Goal: Submit feedback/report problem: Submit feedback/report problem

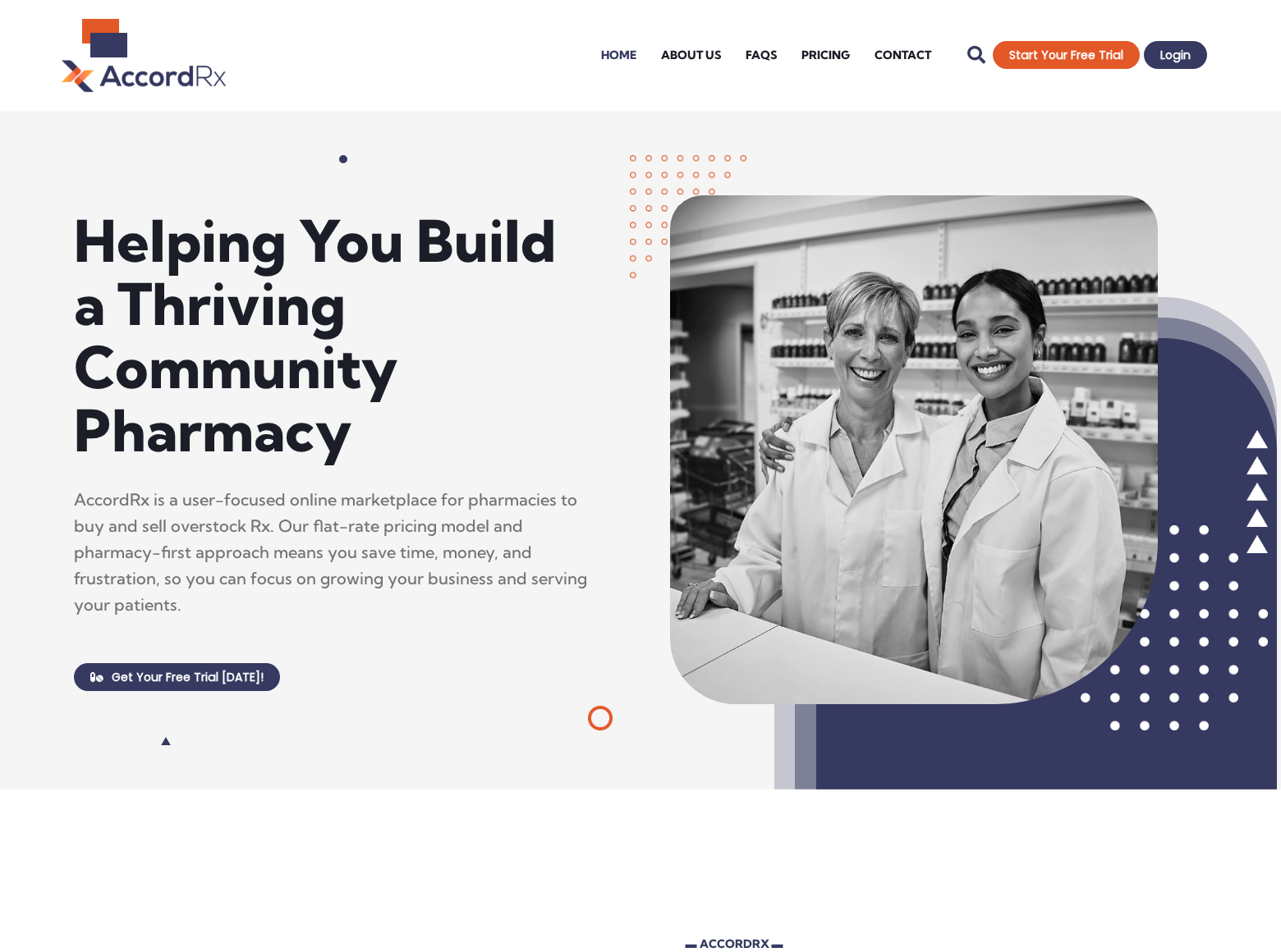
scroll to position [5438, 0]
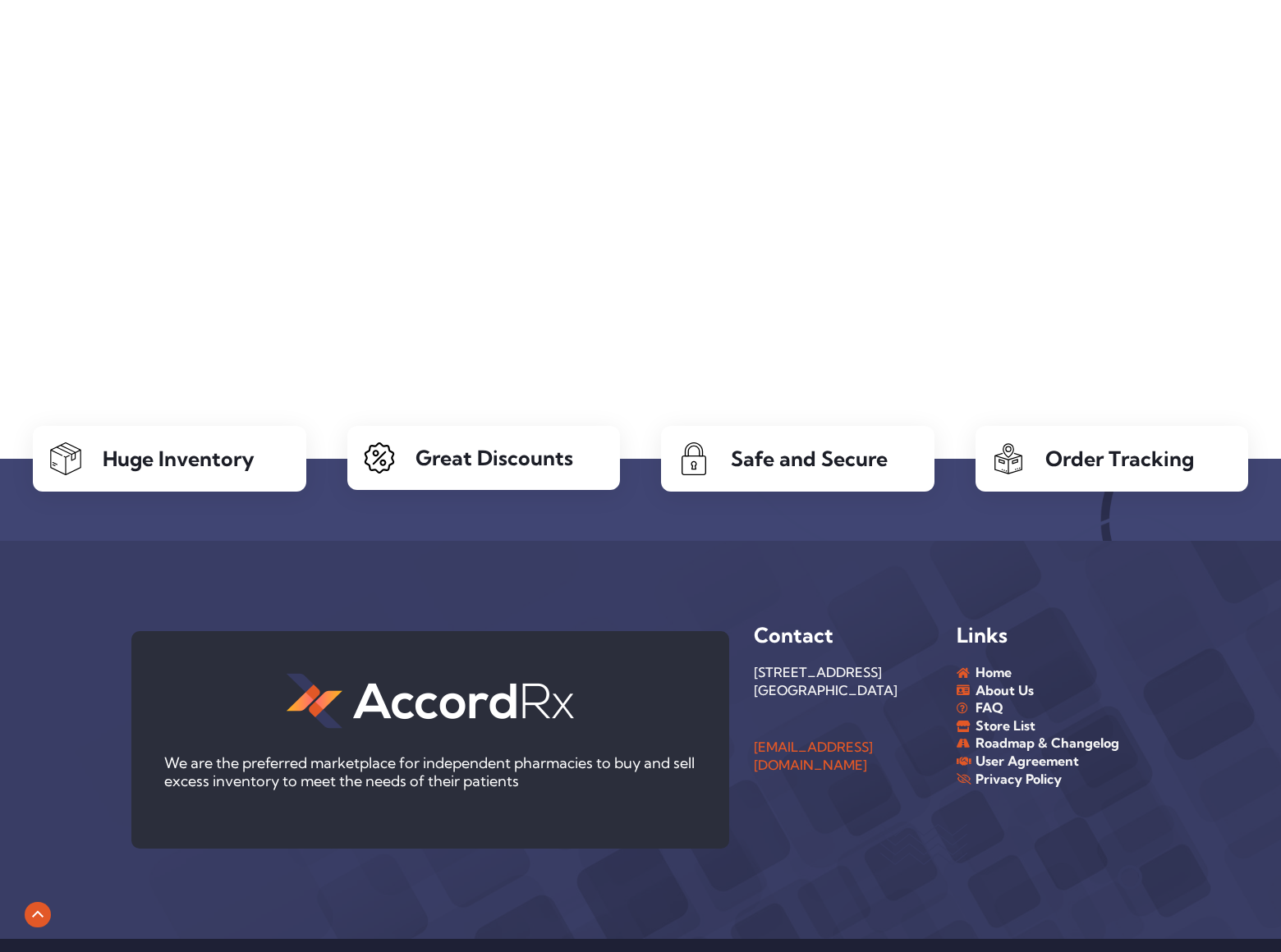
scroll to position [312, 0]
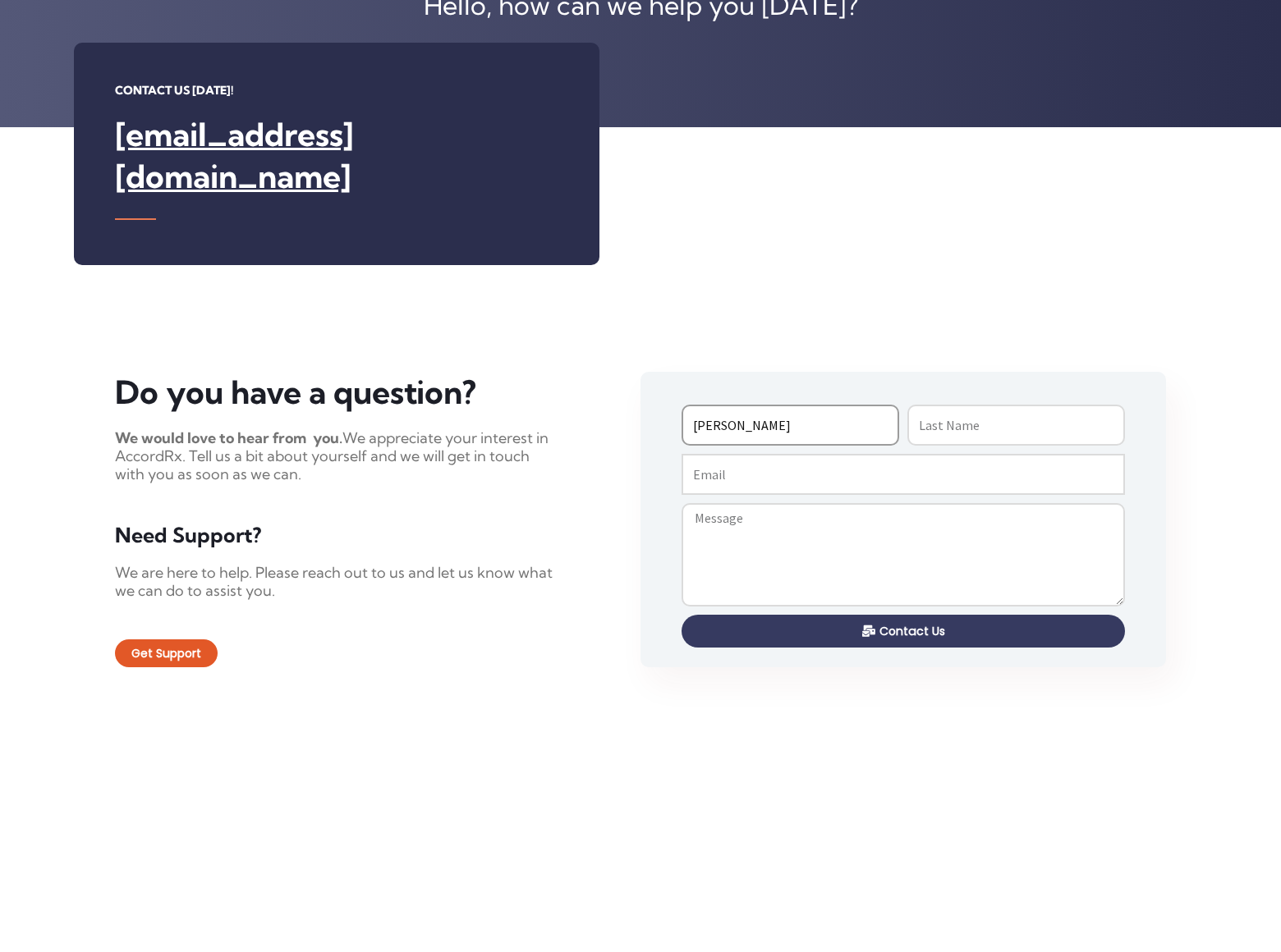
type input "[PERSON_NAME]"
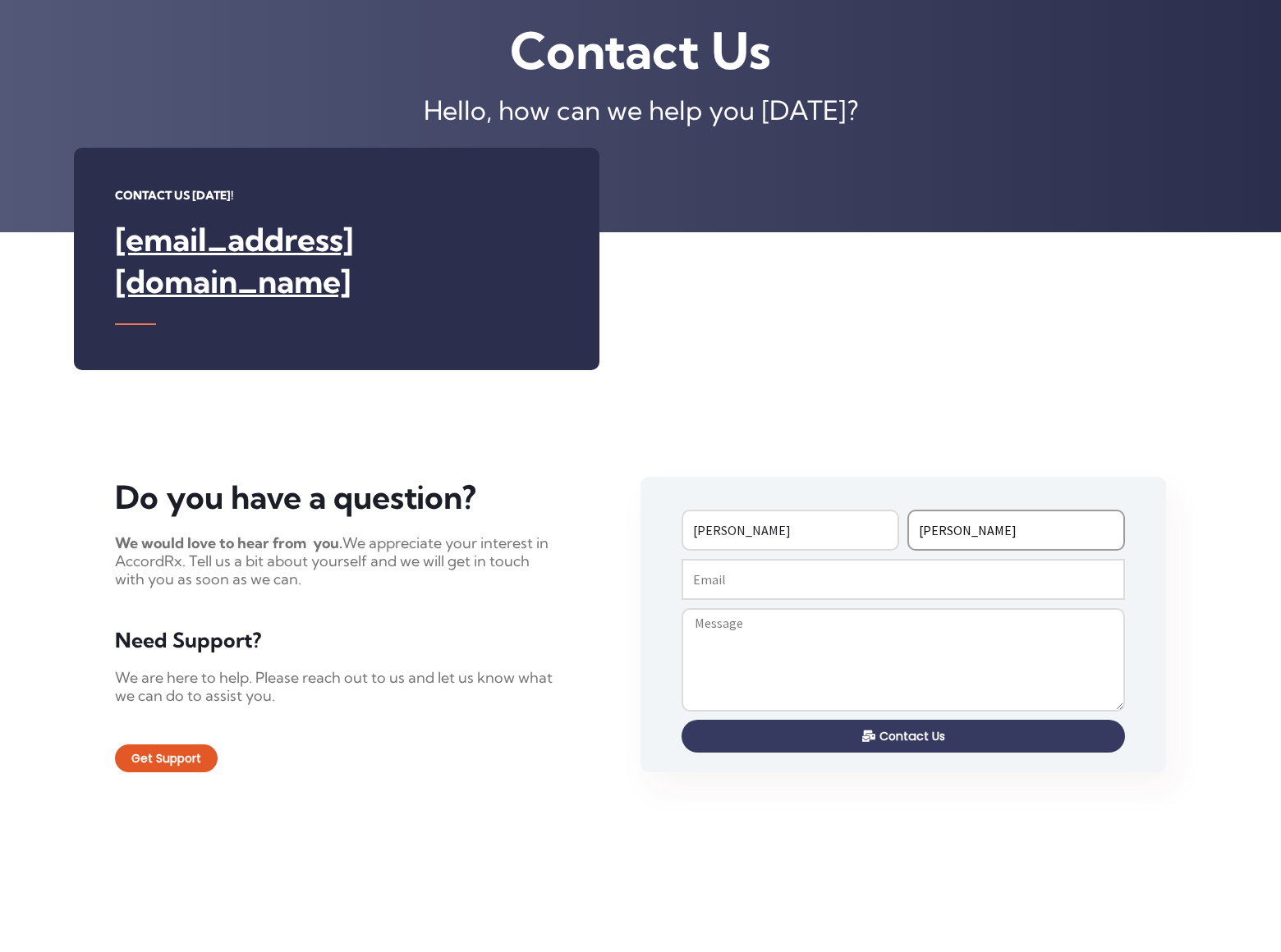
type input "[PERSON_NAME]"
type input "[EMAIL_ADDRESS][DOMAIN_NAME]"
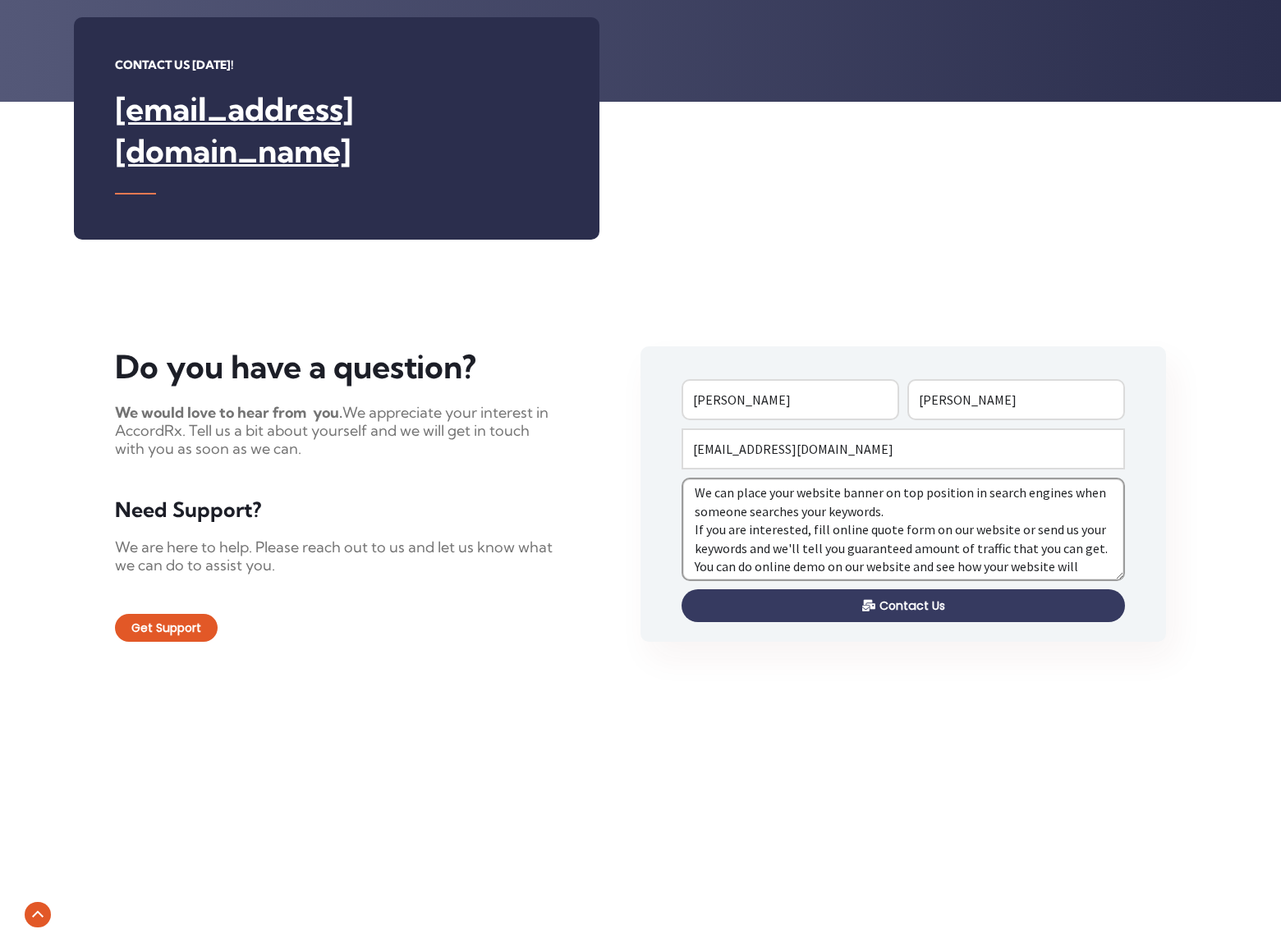
scroll to position [14, 0]
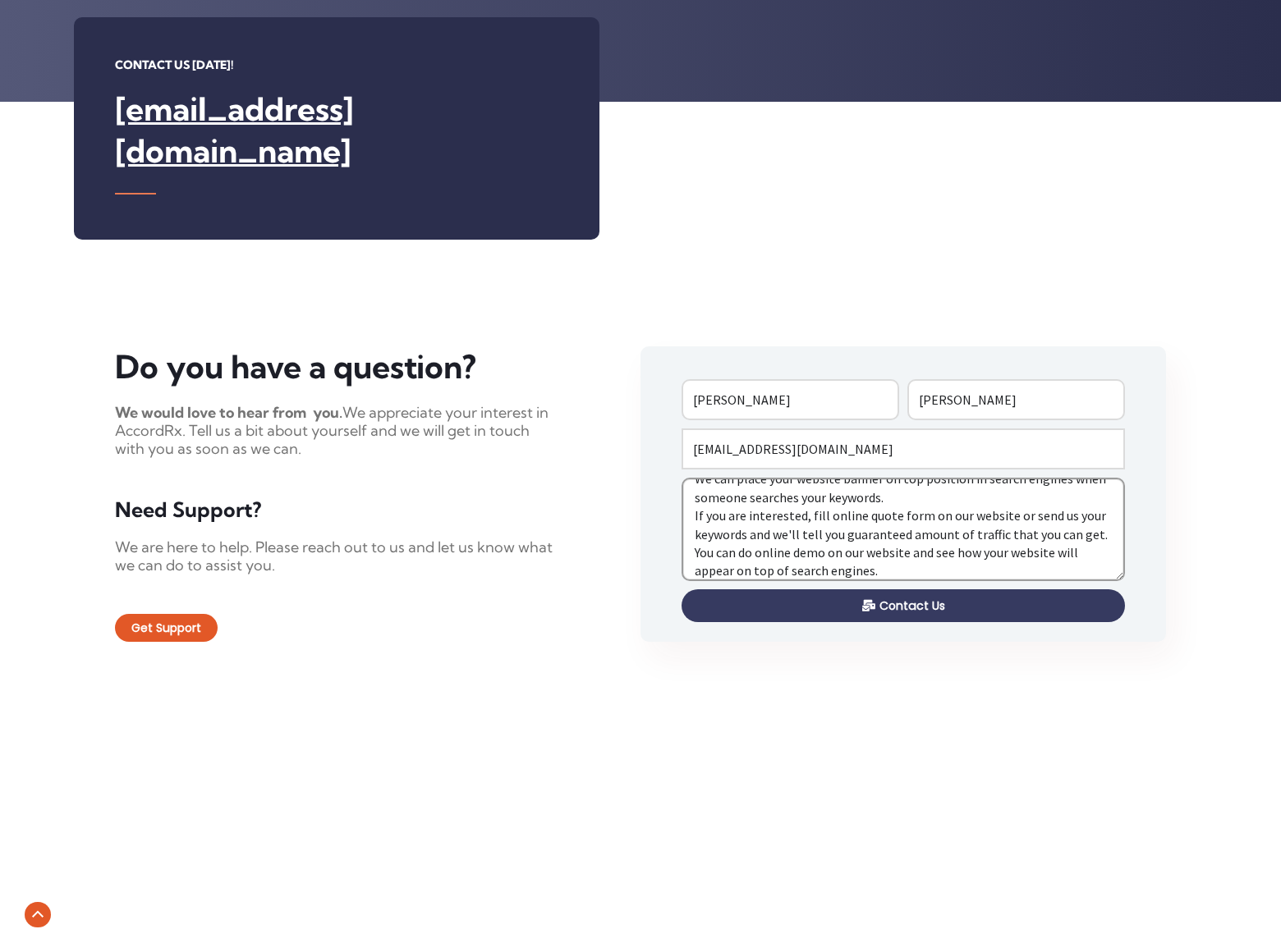
type textarea "We can place your website banner on top position in search engines when someone…"
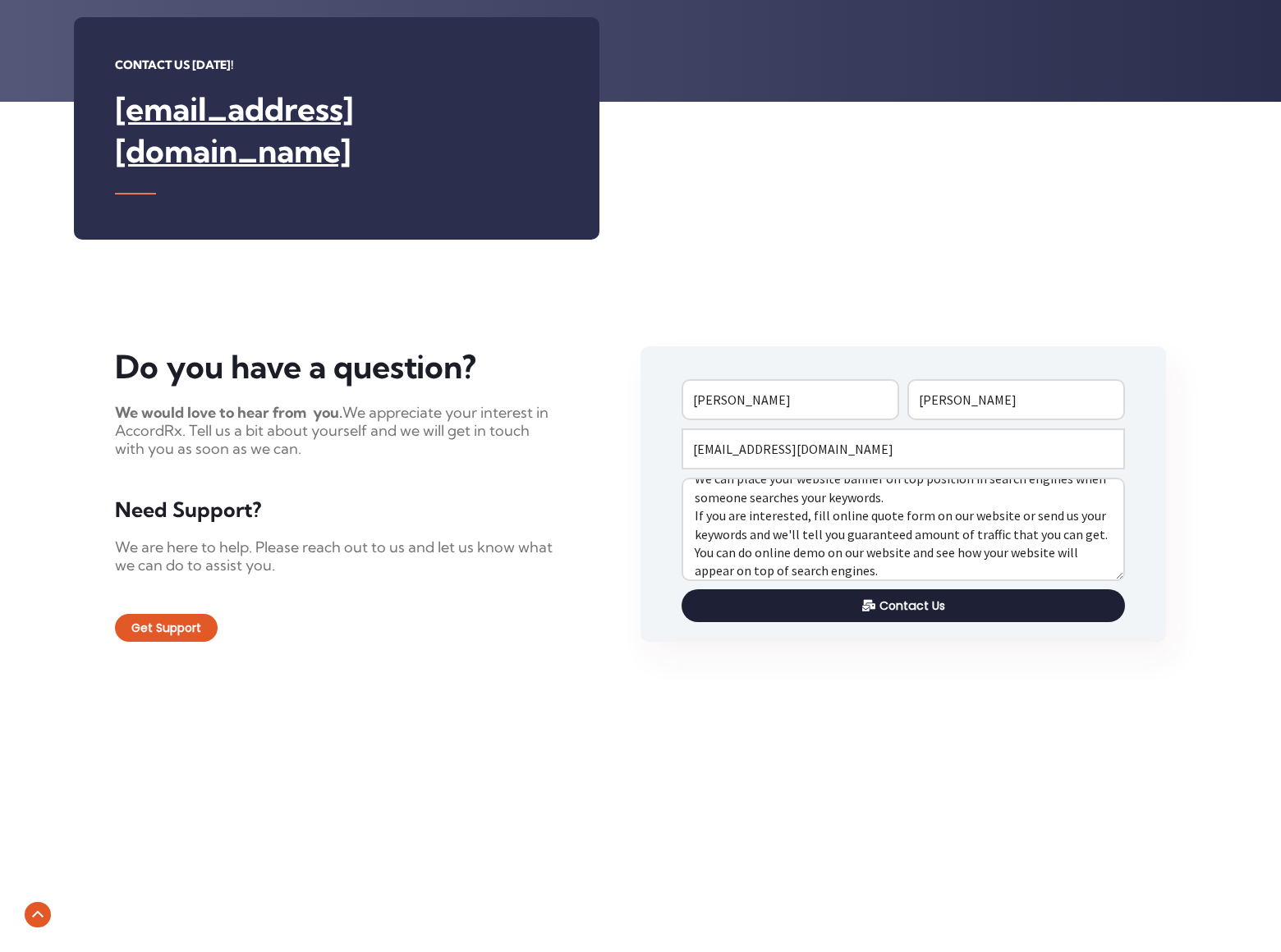
click at [903, 600] on span "Contact Us" at bounding box center [913, 606] width 66 height 12
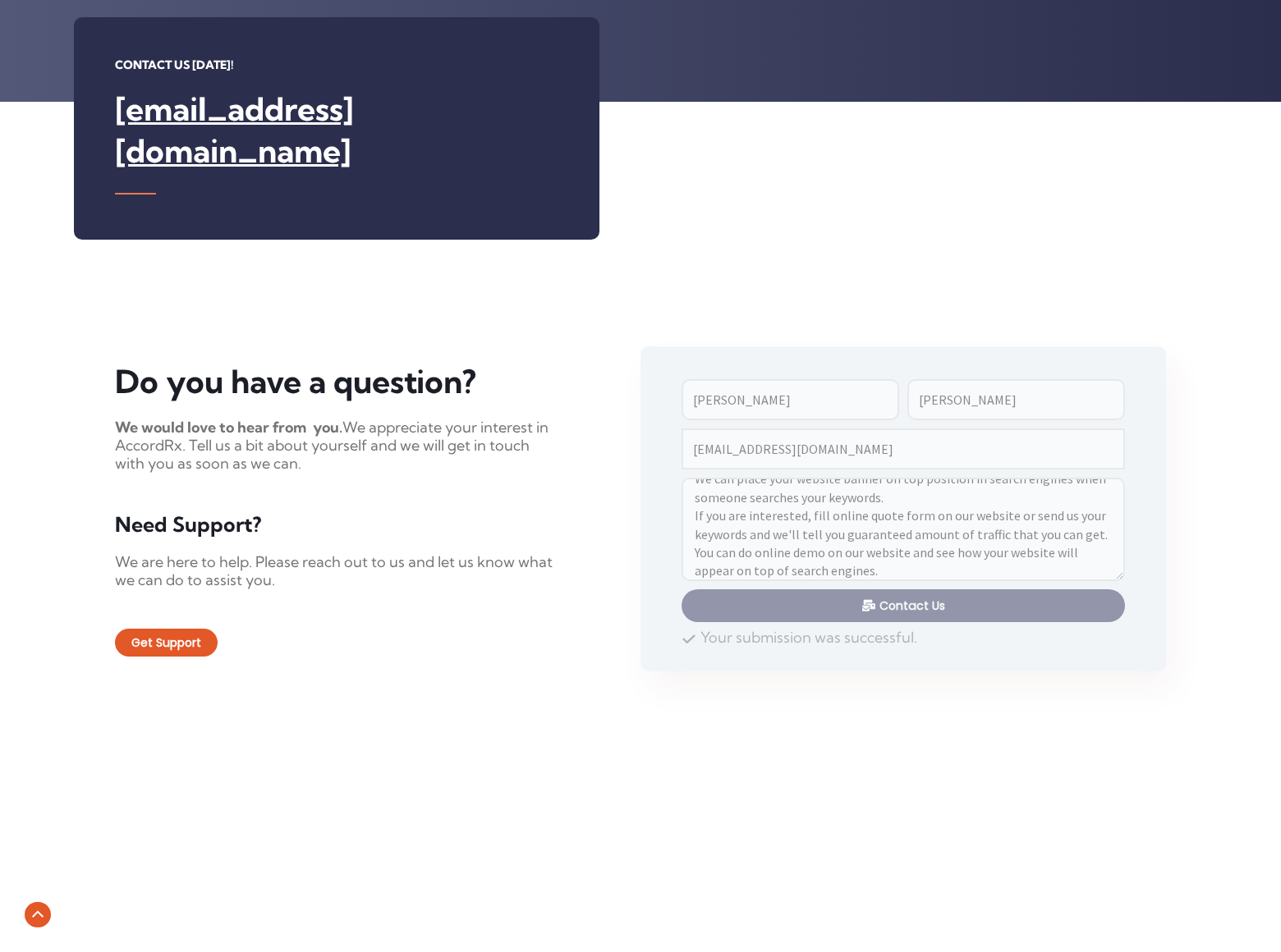
scroll to position [0, 0]
